Goal: Information Seeking & Learning: Learn about a topic

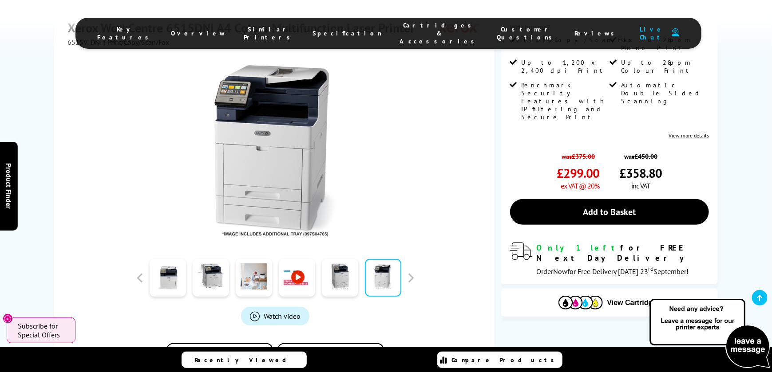
scroll to position [148, 0]
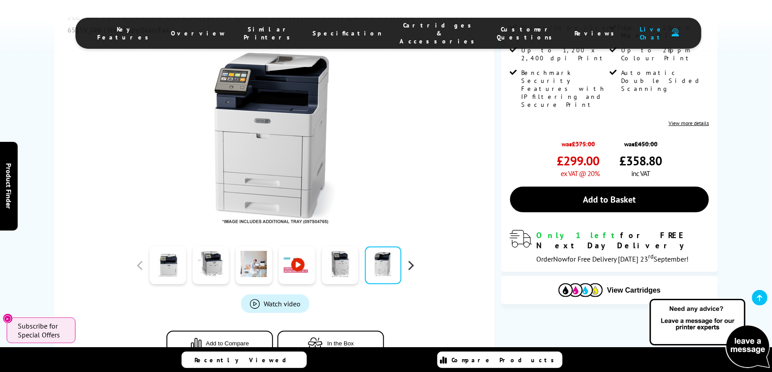
click at [412, 266] on button "button" at bounding box center [410, 265] width 13 height 13
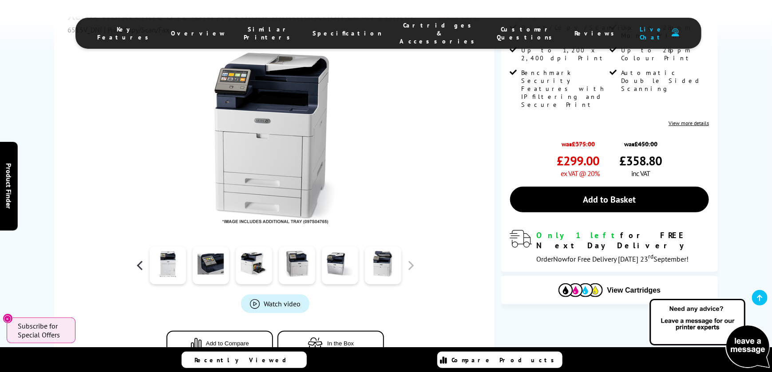
click at [143, 265] on button "button" at bounding box center [139, 265] width 13 height 13
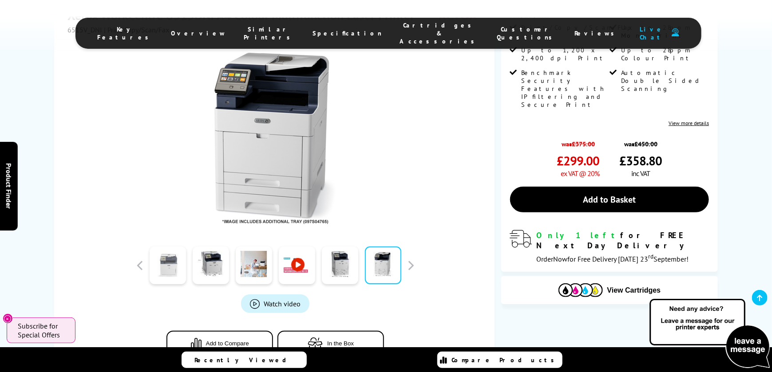
click at [168, 264] on link at bounding box center [168, 266] width 36 height 38
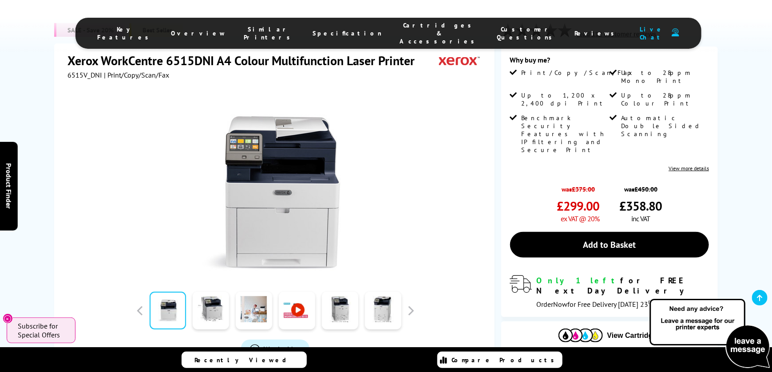
scroll to position [0, 0]
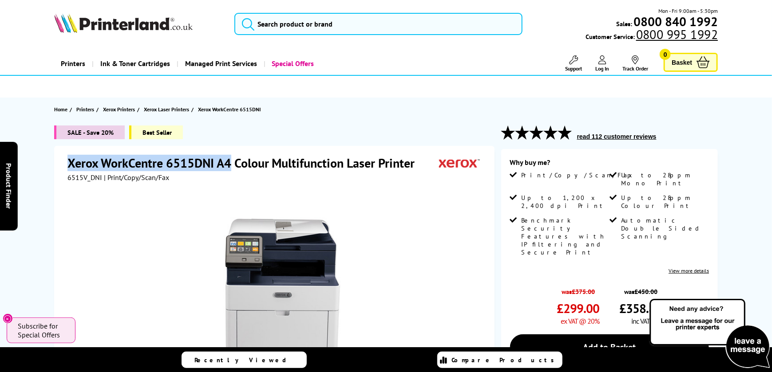
drag, startPoint x: 68, startPoint y: 162, endPoint x: 229, endPoint y: 162, distance: 160.6
click at [229, 162] on h1 "Xerox WorkCentre 6515DNI A4 Colour Multifunction Laser Printer" at bounding box center [245, 163] width 356 height 16
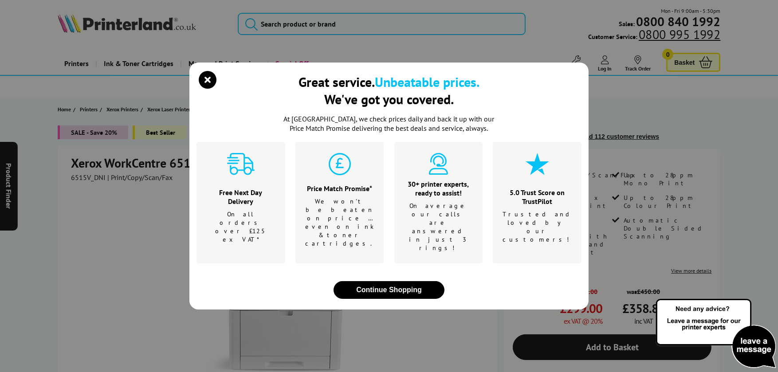
drag, startPoint x: 225, startPoint y: 162, endPoint x: 205, endPoint y: 91, distance: 74.2
click at [205, 89] on icon "close modal" at bounding box center [208, 80] width 18 height 18
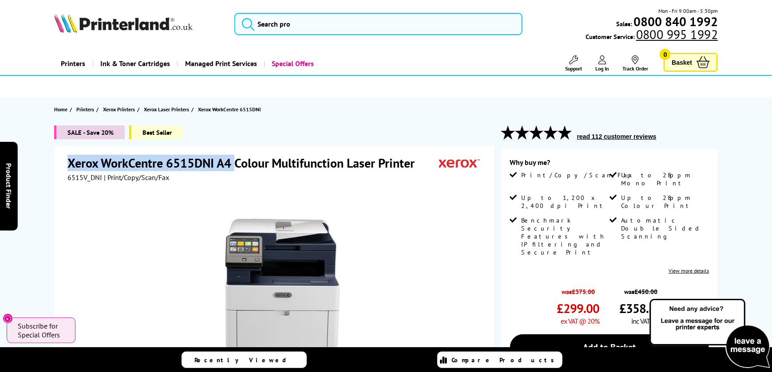
drag, startPoint x: 68, startPoint y: 161, endPoint x: 235, endPoint y: 163, distance: 167.3
click at [235, 163] on h1 "Xerox WorkCentre 6515DNI A4 Colour Multifunction Laser Printer" at bounding box center [245, 163] width 356 height 16
drag, startPoint x: 235, startPoint y: 163, endPoint x: 205, endPoint y: 162, distance: 30.6
copy h1 "Xerox WorkCentre 6515DNI A4"
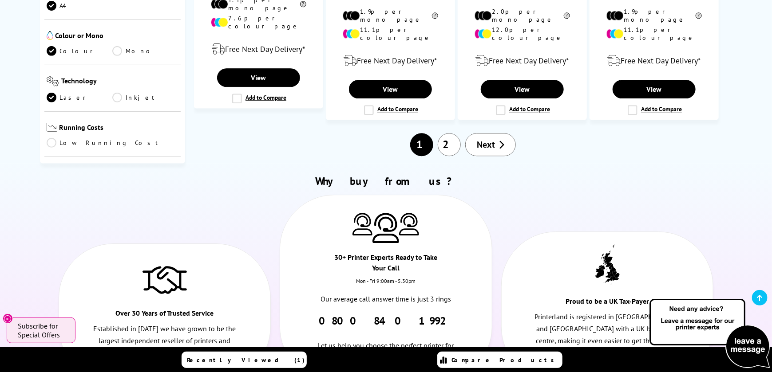
scroll to position [1183, 0]
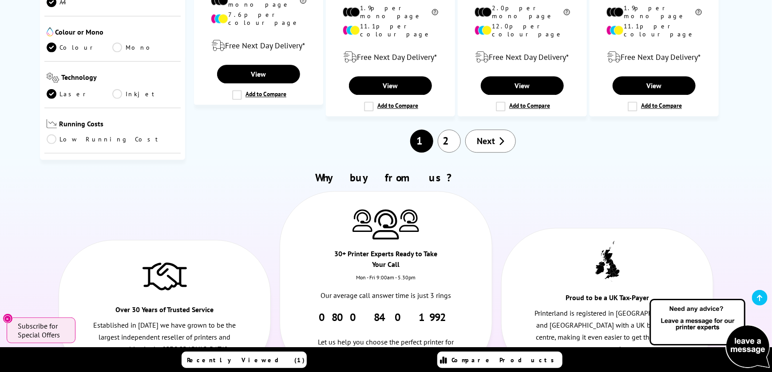
click at [477, 135] on span "Next" at bounding box center [486, 141] width 18 height 12
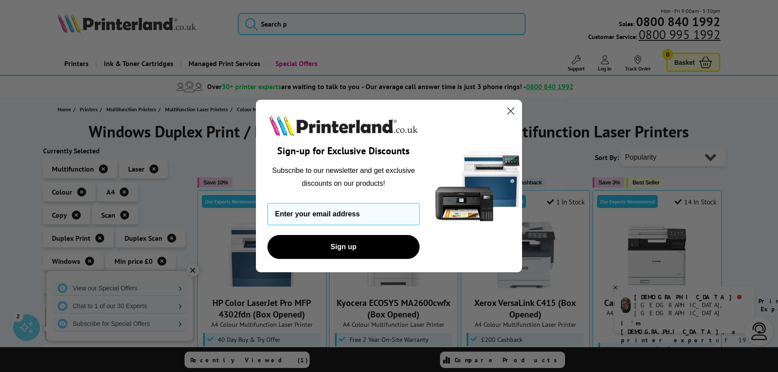
click at [511, 112] on icon "Close dialog" at bounding box center [511, 111] width 6 height 6
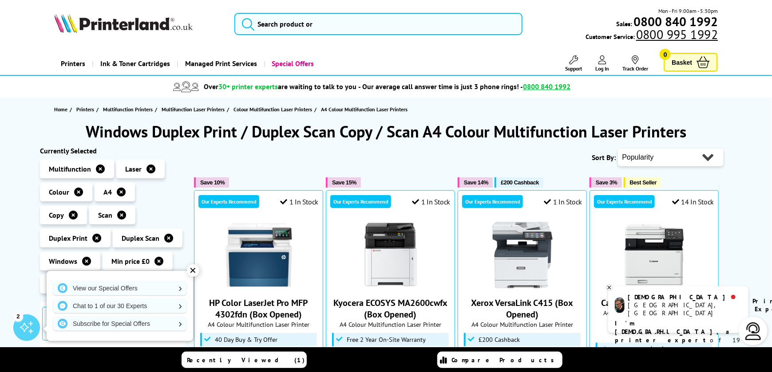
scroll to position [148, 0]
